Goal: Task Accomplishment & Management: Manage account settings

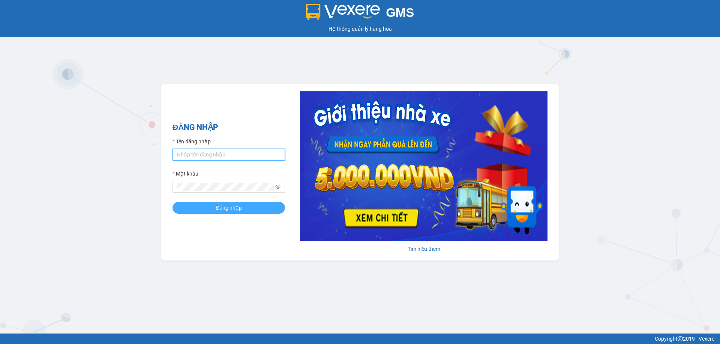
type input "bagahophong.tuanhung"
click at [229, 206] on span "Đăng nhập" at bounding box center [228, 208] width 26 height 8
